Goal: Task Accomplishment & Management: Use online tool/utility

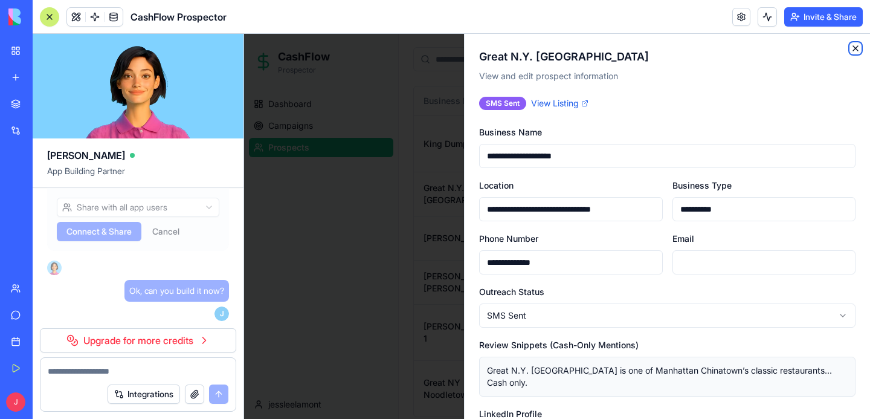
click at [855, 48] on icon "button" at bounding box center [855, 48] width 5 height 5
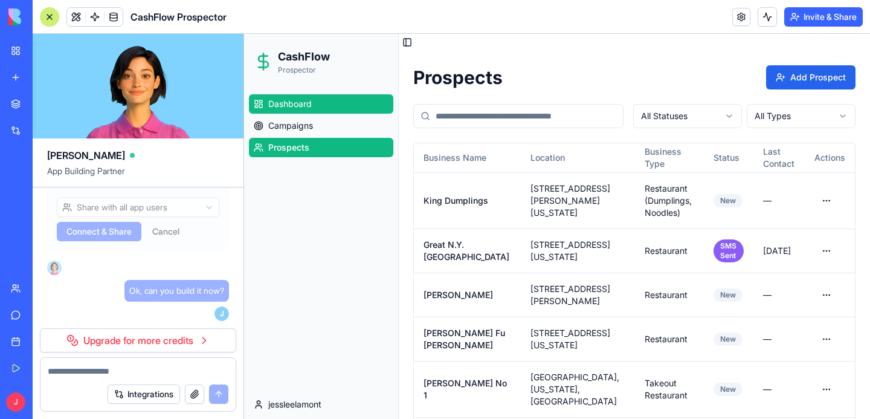
click at [304, 104] on span "Dashboard" at bounding box center [289, 104] width 43 height 12
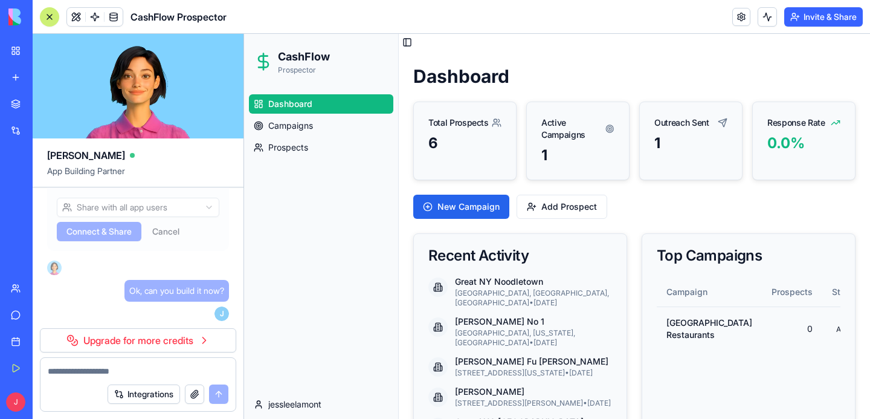
click at [673, 152] on div "1" at bounding box center [690, 142] width 73 height 19
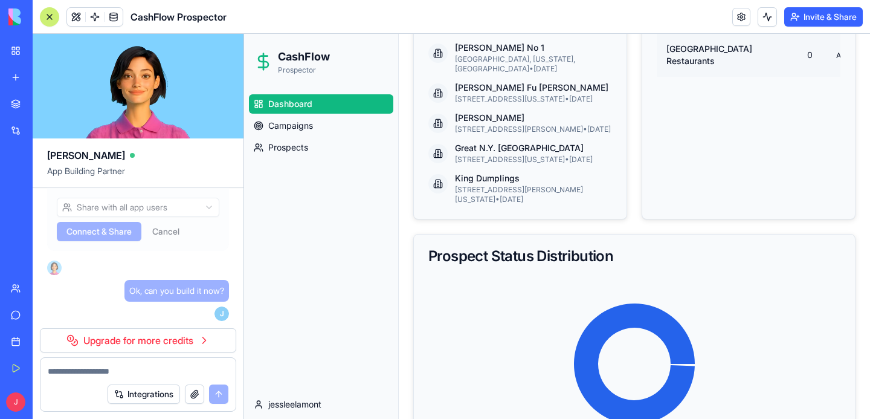
scroll to position [344, 0]
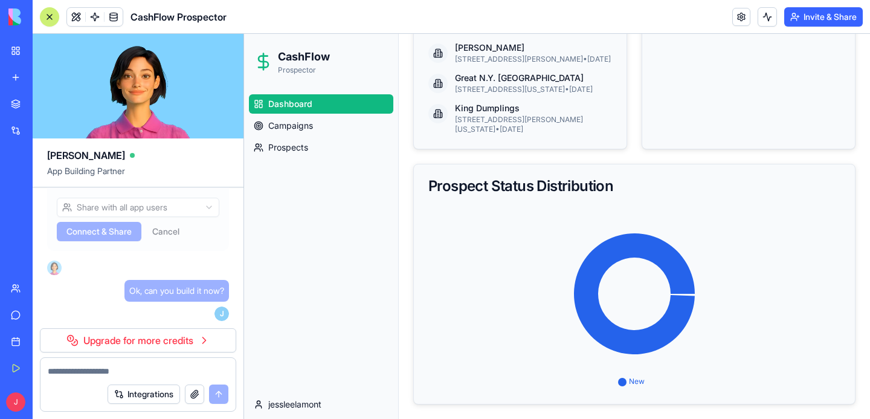
click at [622, 294] on icon at bounding box center [634, 298] width 412 height 181
click at [632, 338] on icon at bounding box center [634, 293] width 121 height 121
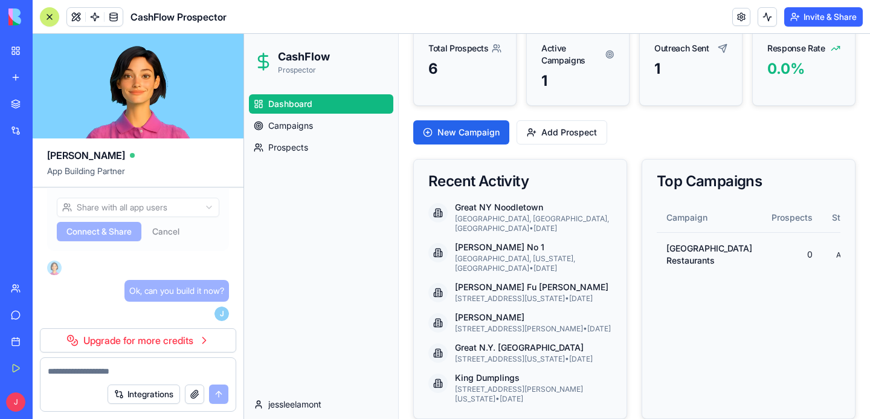
scroll to position [0, 0]
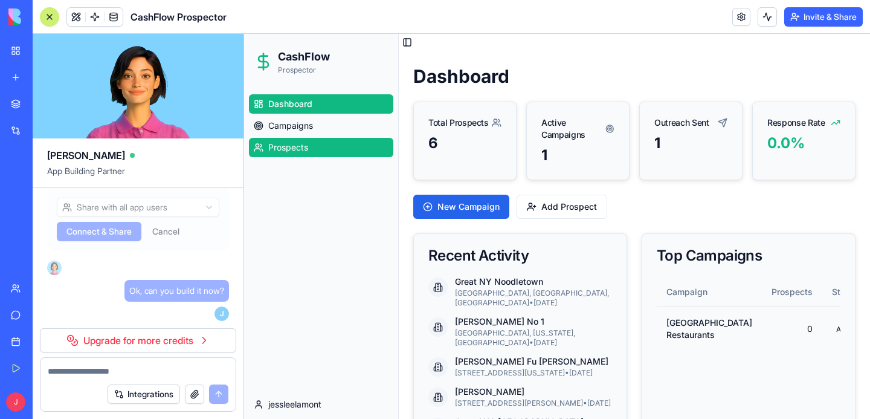
click at [298, 147] on span "Prospects" at bounding box center [288, 147] width 40 height 12
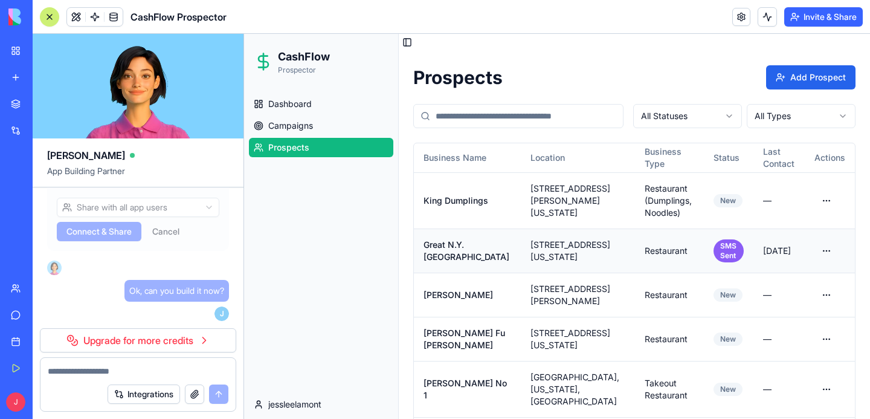
click at [635, 246] on td "Restaurant" at bounding box center [669, 250] width 69 height 44
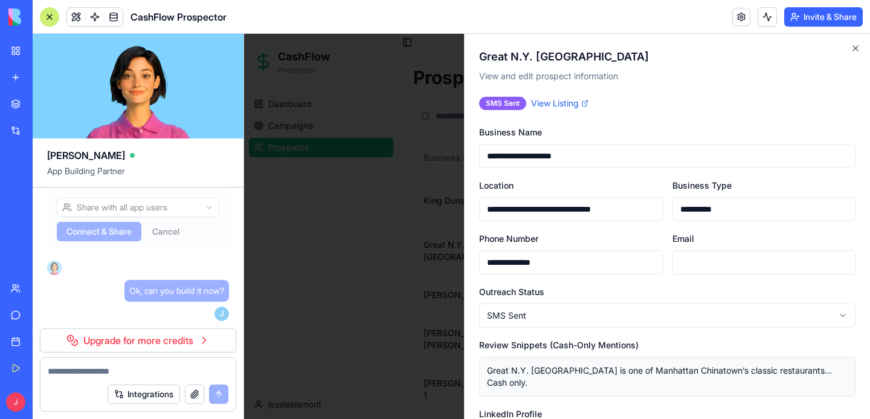
scroll to position [243, 0]
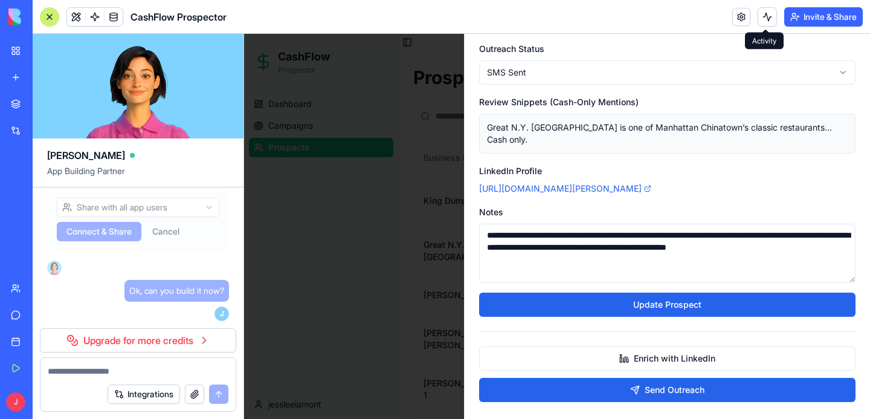
click at [762, 21] on button at bounding box center [766, 16] width 19 height 19
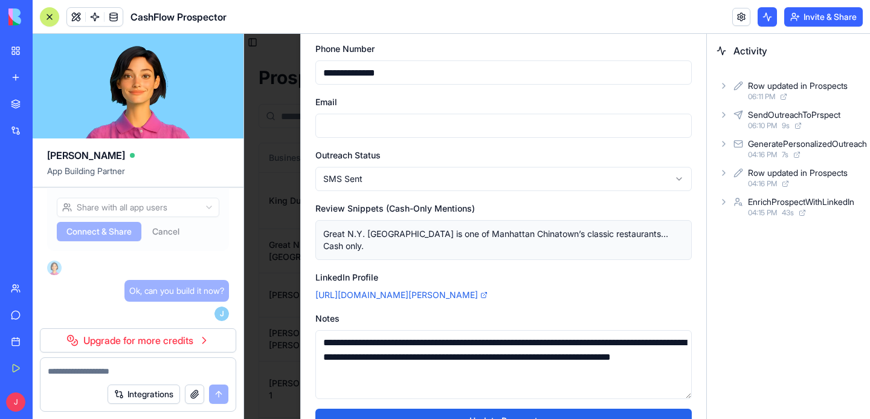
scroll to position [349, 0]
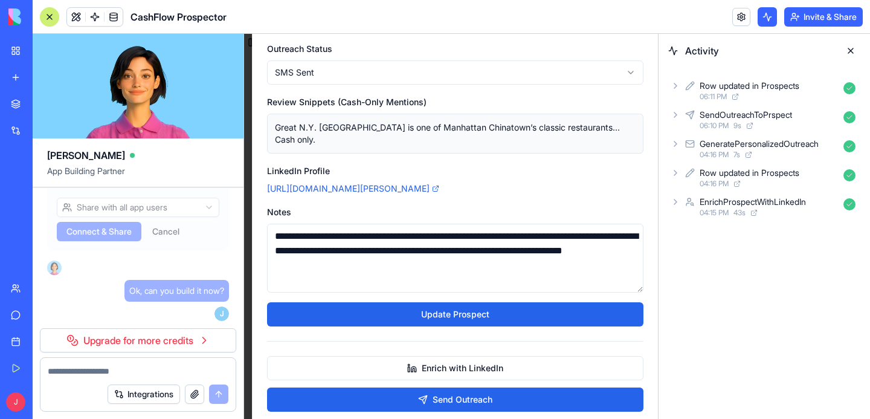
click at [734, 118] on div "SendOutreachToPrspect" at bounding box center [745, 115] width 92 height 12
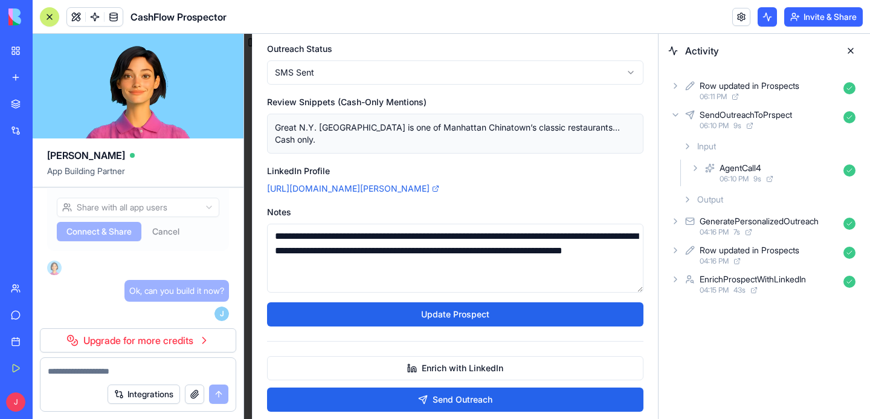
click at [739, 170] on div "AgentCall4" at bounding box center [740, 168] width 42 height 12
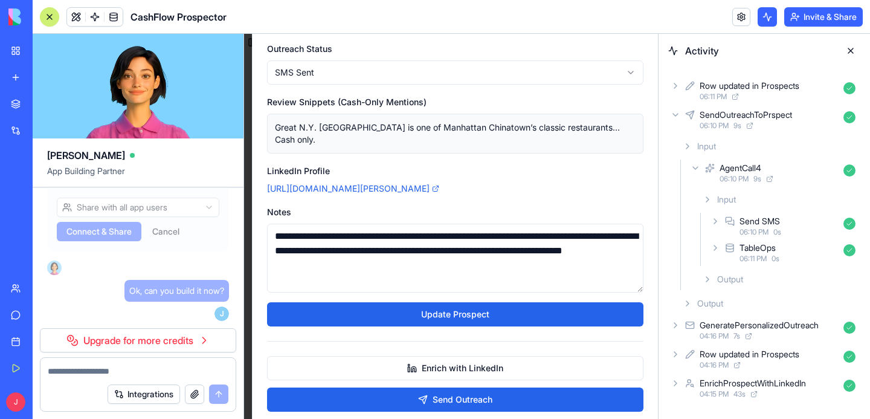
click at [754, 231] on span "06:10 PM" at bounding box center [753, 232] width 29 height 10
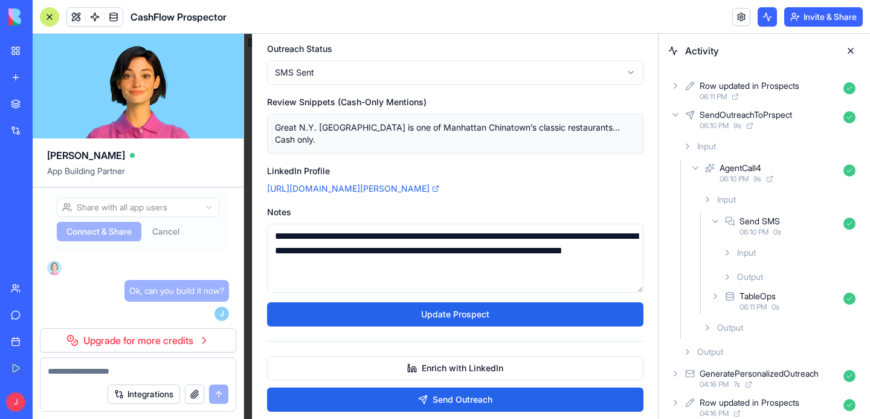
click at [755, 276] on span "Output" at bounding box center [750, 277] width 26 height 12
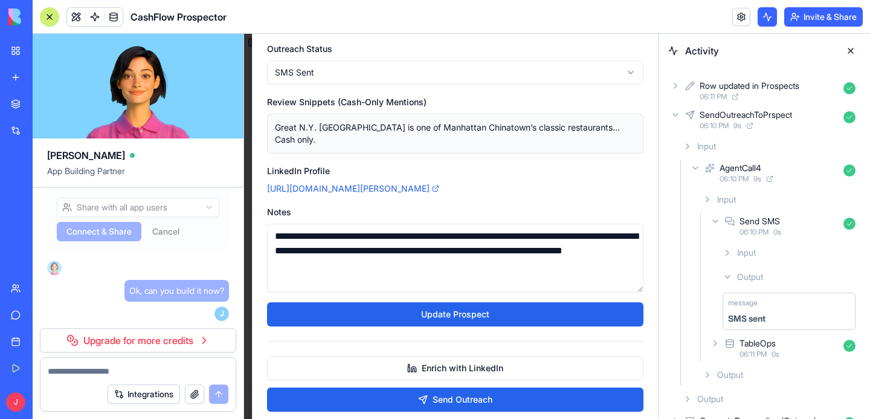
click at [768, 317] on div "SMS sent" at bounding box center [789, 318] width 122 height 12
click at [743, 255] on span "Input" at bounding box center [746, 252] width 19 height 12
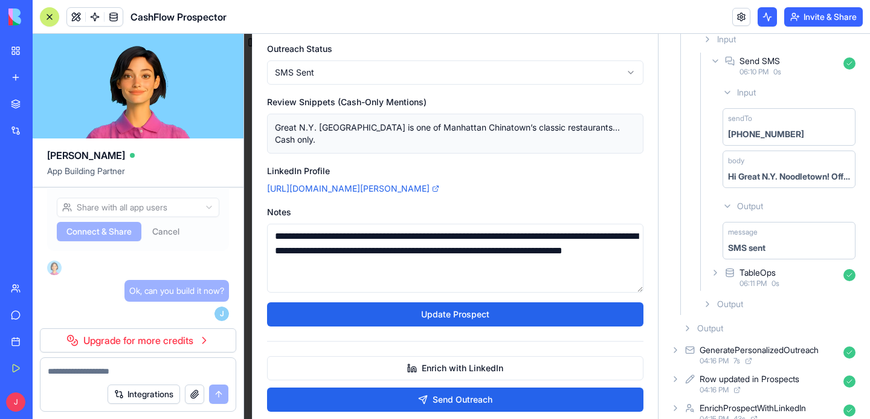
scroll to position [177, 0]
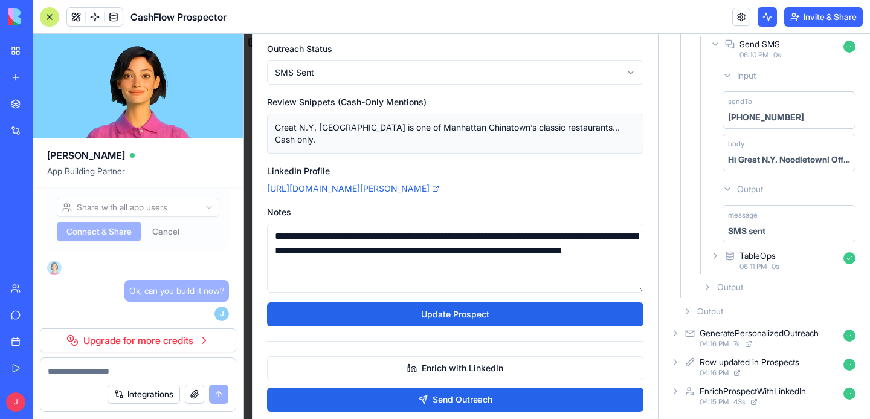
click at [726, 286] on span "Output" at bounding box center [730, 287] width 26 height 12
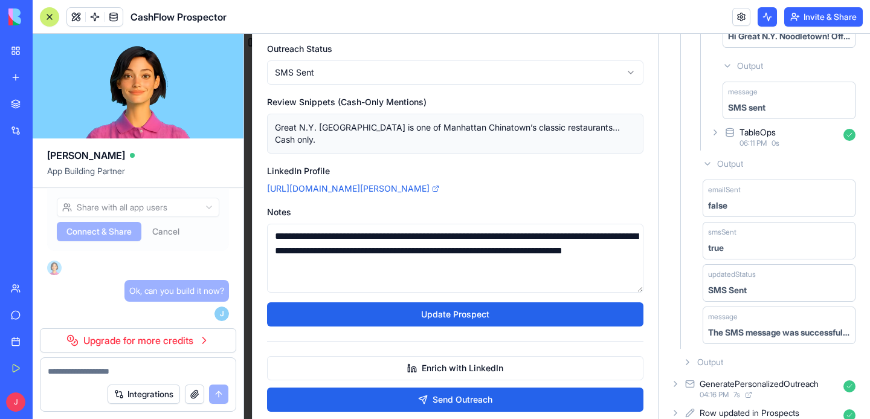
scroll to position [318, 0]
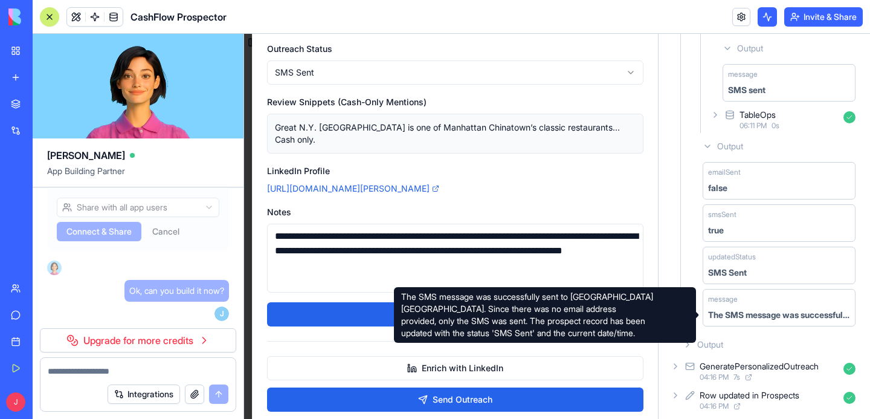
click at [768, 313] on div "The SMS message was successfully sent to [GEOGRAPHIC_DATA] [GEOGRAPHIC_DATA]. S…" at bounding box center [779, 315] width 142 height 12
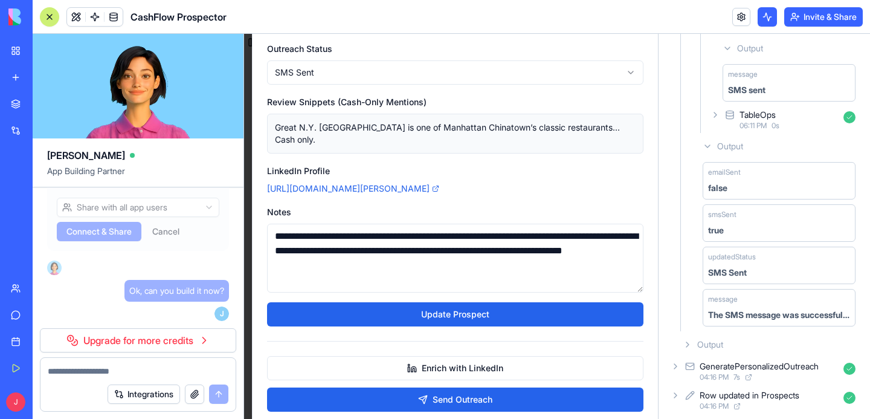
click at [711, 342] on span "Output" at bounding box center [710, 344] width 26 height 12
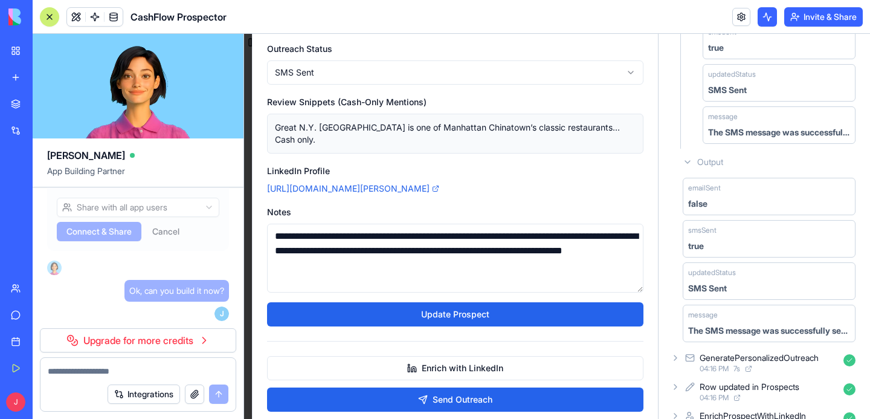
scroll to position [525, 0]
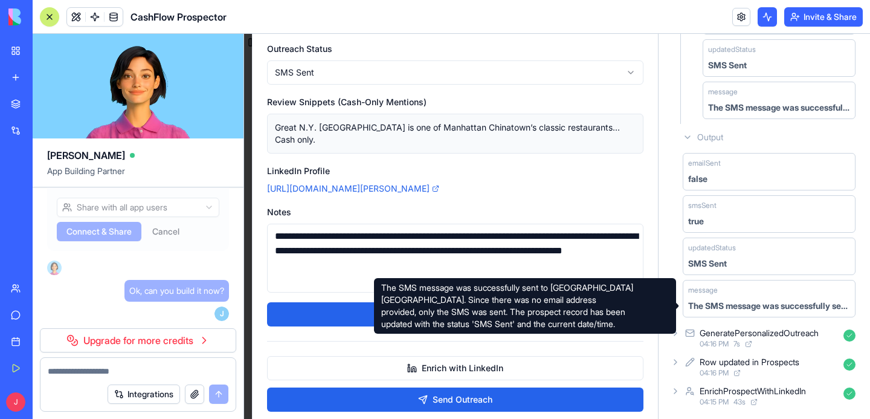
click at [778, 310] on div "The SMS message was successfully sent to [GEOGRAPHIC_DATA] [GEOGRAPHIC_DATA]. S…" at bounding box center [769, 306] width 162 height 12
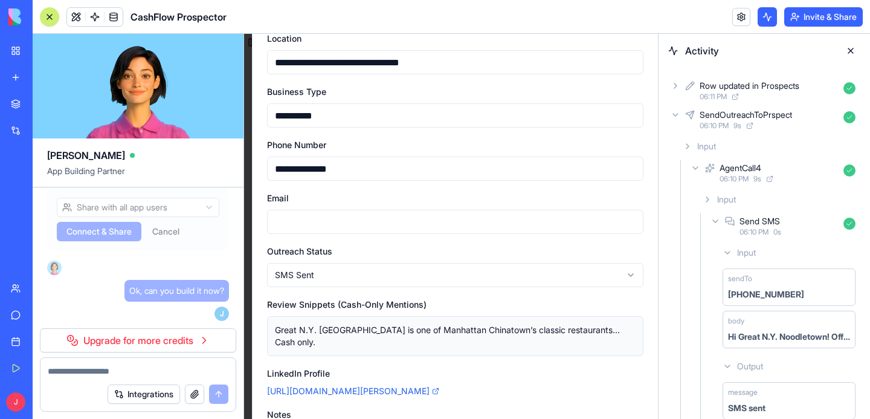
scroll to position [0, 0]
